Goal: Task Accomplishment & Management: Complete application form

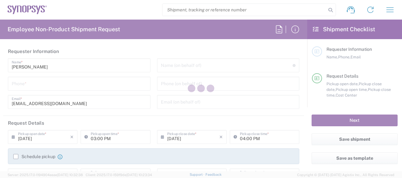
type input "Department"
type input "US01, CIO, IT, ESS2 110066"
type input "[US_STATE]"
type input "[GEOGRAPHIC_DATA]"
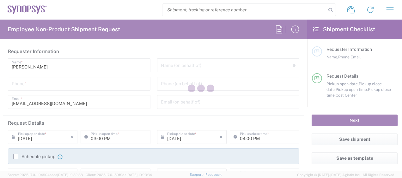
type input "Delivered at Place"
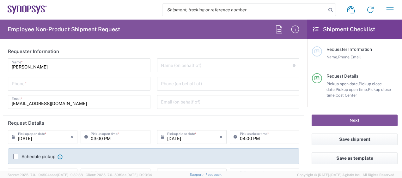
type input "[GEOGRAPHIC_DATA] US26"
click at [38, 86] on input "tel" at bounding box center [79, 83] width 135 height 11
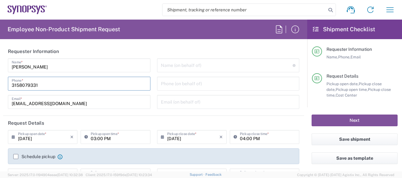
type input "3158079331"
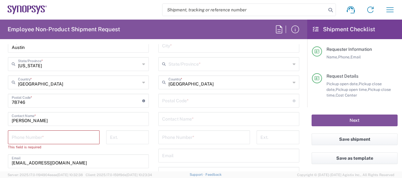
scroll to position [411, 0]
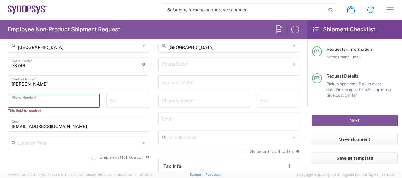
click at [65, 96] on input "tel" at bounding box center [54, 100] width 84 height 11
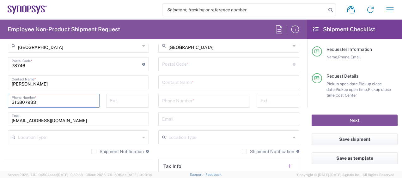
type input "3158079331"
click at [82, 89] on div "[GEOGRAPHIC_DATA] [GEOGRAPHIC_DATA] Location [GEOGRAPHIC_DATA] [GEOGRAPHIC_DATA…" at bounding box center [78, 44] width 141 height 230
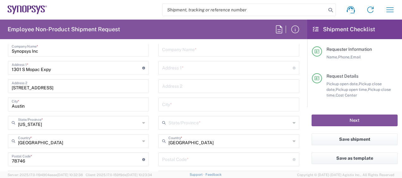
scroll to position [285, 0]
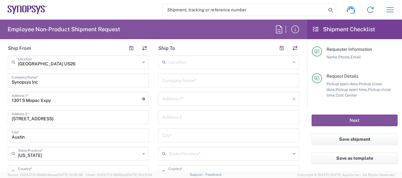
click at [193, 82] on input "text" at bounding box center [228, 80] width 133 height 11
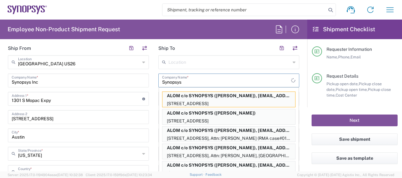
type input "Synopsys"
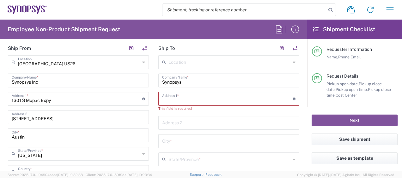
paste input "[STREET_ADDRESS]"
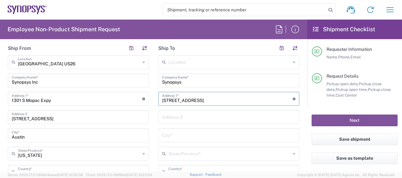
type input "[STREET_ADDRESS]"
click at [176, 133] on input "text" at bounding box center [228, 135] width 133 height 11
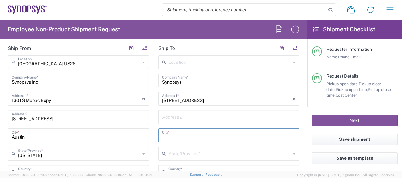
paste input "Renton"
type input "Renton"
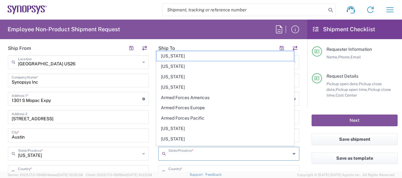
click at [181, 156] on input "text" at bounding box center [230, 153] width 122 height 11
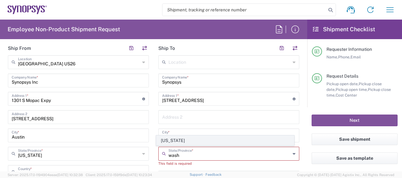
click at [184, 142] on span "[US_STATE]" at bounding box center [225, 141] width 137 height 10
type input "[US_STATE]"
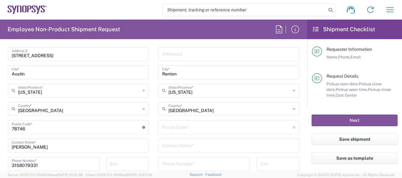
scroll to position [379, 0]
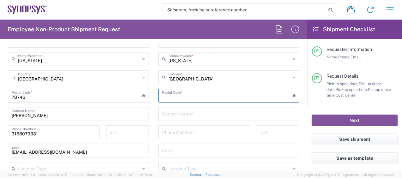
drag, startPoint x: 202, startPoint y: 98, endPoint x: 203, endPoint y: 102, distance: 4.8
click at [202, 98] on input "undefined" at bounding box center [227, 95] width 131 height 11
paste input "98059"
type input "98059"
click at [194, 112] on input "text" at bounding box center [228, 113] width 133 height 11
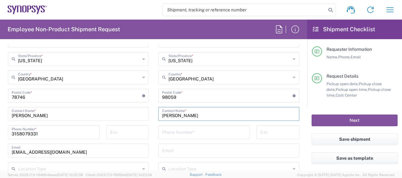
type input "[PERSON_NAME]"
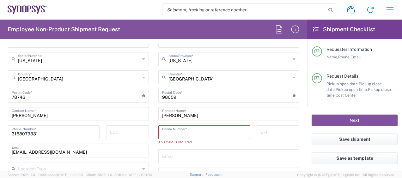
paste input "4255162703"
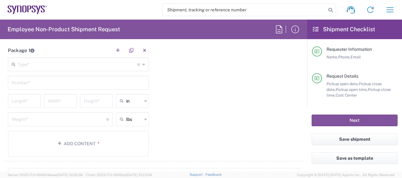
scroll to position [569, 0]
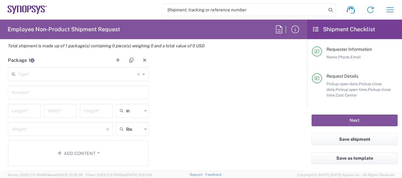
type input "4255162703"
click at [64, 68] on input "text" at bounding box center [77, 73] width 119 height 11
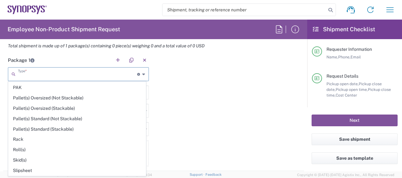
scroll to position [291, 0]
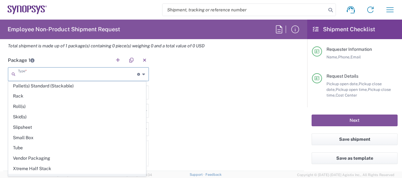
click at [36, 175] on span "Your Packaging" at bounding box center [77, 180] width 137 height 10
type input "Your Packaging"
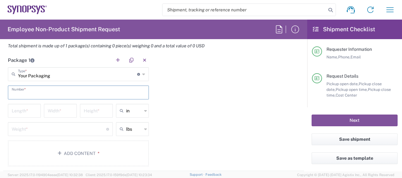
click at [27, 91] on input "text" at bounding box center [78, 92] width 133 height 11
type input "1"
click at [25, 108] on input "number" at bounding box center [24, 110] width 25 height 11
type input "1"
type input "16"
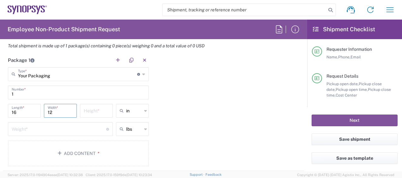
type input "12"
type input "3"
type input "in"
type input "6"
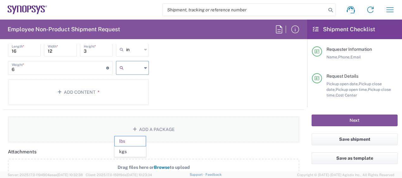
scroll to position [632, 0]
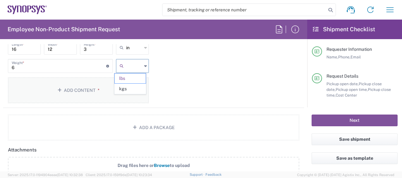
click at [75, 84] on button "Add Content *" at bounding box center [78, 90] width 141 height 26
type input "lbs"
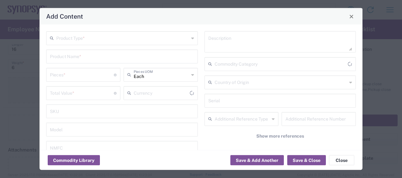
type input "US Dollar"
click at [91, 41] on input "text" at bounding box center [122, 37] width 133 height 11
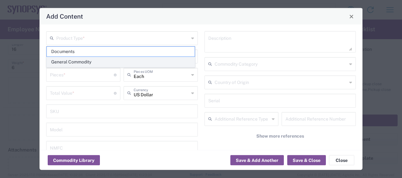
click at [85, 59] on span "General Commodity" at bounding box center [121, 62] width 148 height 10
type input "General Commodity"
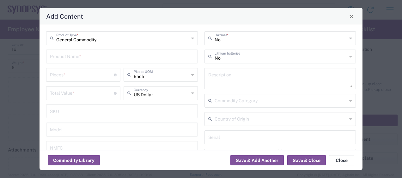
click at [82, 54] on input "text" at bounding box center [122, 56] width 144 height 11
type input "Dell Pro Laptop"
type input "1"
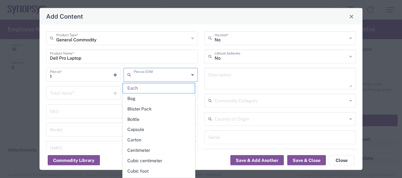
type input "Each"
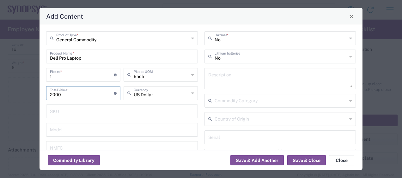
type input "2000"
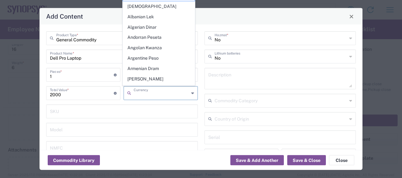
type input "US Dollar"
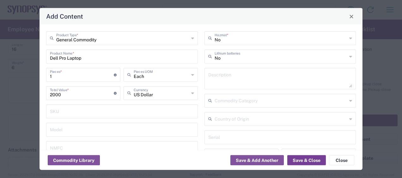
click at [318, 160] on button "Save & Close" at bounding box center [306, 161] width 39 height 10
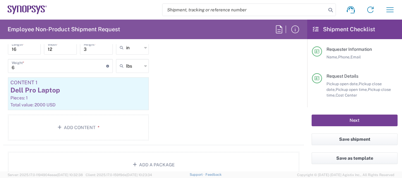
click at [363, 118] on button "Next" at bounding box center [355, 121] width 86 height 12
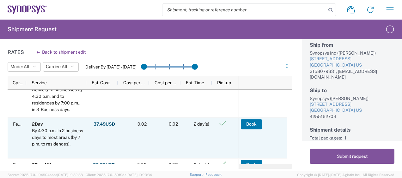
scroll to position [63, 0]
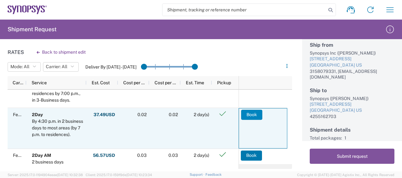
click at [253, 113] on button "Book" at bounding box center [251, 115] width 21 height 10
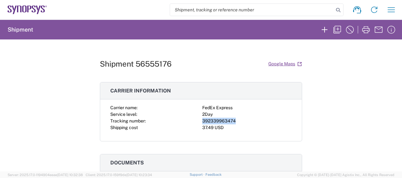
drag, startPoint x: 238, startPoint y: 119, endPoint x: 199, endPoint y: 121, distance: 38.6
click at [199, 121] on div "Carrier name: FedEx Express Service level: 2Day Tracking number: 392339963474 S…" at bounding box center [201, 118] width 182 height 27
copy div "392339963474"
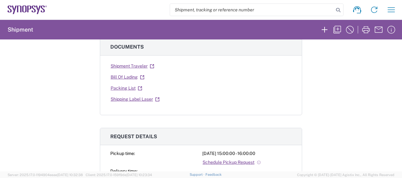
scroll to position [126, 0]
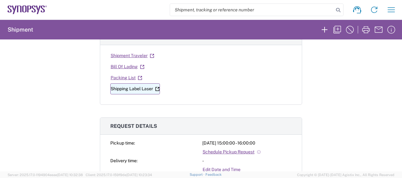
click at [124, 87] on link "Shipping Label Laser" at bounding box center [135, 88] width 50 height 11
